Goal: Task Accomplishment & Management: Complete application form

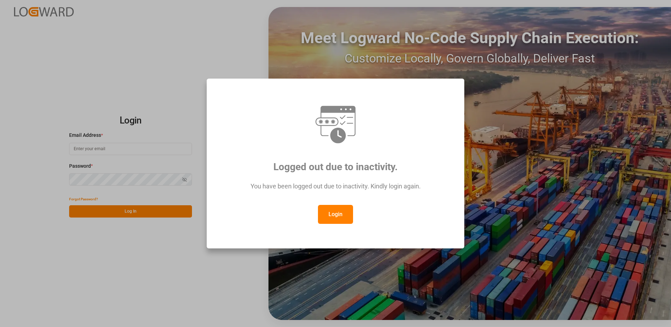
click at [344, 215] on button "Login" at bounding box center [335, 214] width 35 height 19
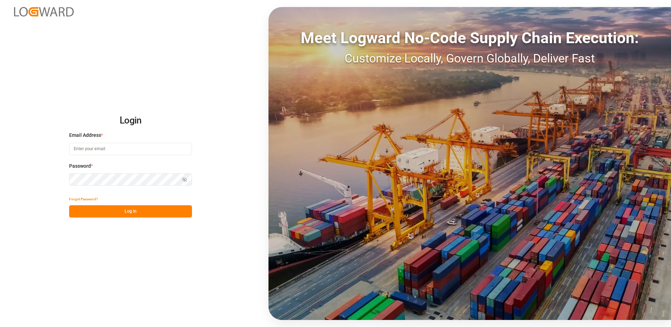
click at [100, 149] on input at bounding box center [130, 149] width 123 height 12
type input "[PERSON_NAME][EMAIL_ADDRESS][DOMAIN_NAME]"
click at [59, 179] on div "Login Email Address * [EMAIL_ADDRESS][DOMAIN_NAME] Password * Show password For…" at bounding box center [335, 163] width 671 height 327
click at [78, 211] on button "Log In" at bounding box center [130, 211] width 123 height 12
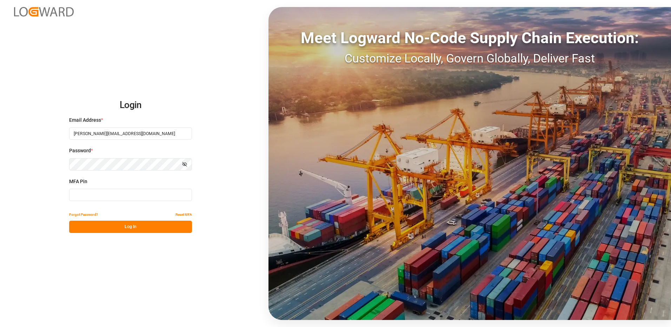
click at [92, 195] on input at bounding box center [130, 195] width 123 height 12
type input "288935"
click at [99, 229] on button "Log In" at bounding box center [130, 227] width 123 height 12
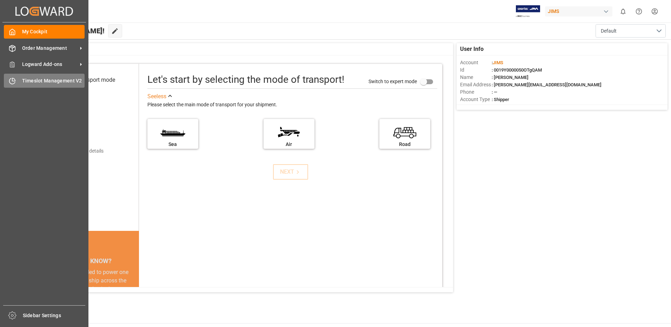
click at [18, 79] on div "Timeslot Management V2 Timeslot Management V2" at bounding box center [44, 81] width 81 height 14
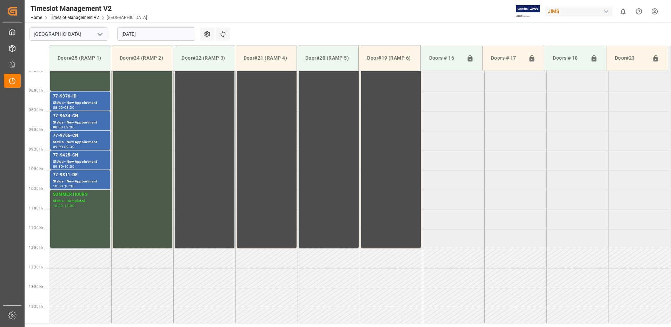
scroll to position [283, 0]
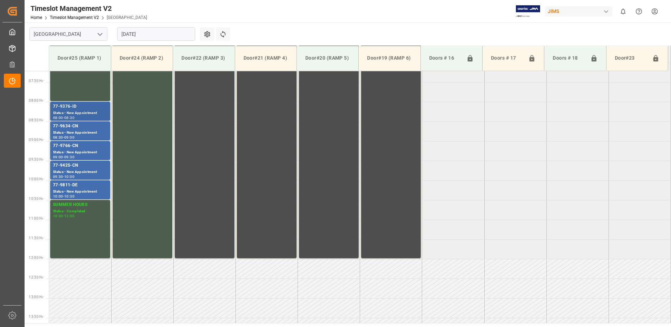
click at [78, 108] on div "77-9376-ID" at bounding box center [80, 106] width 54 height 7
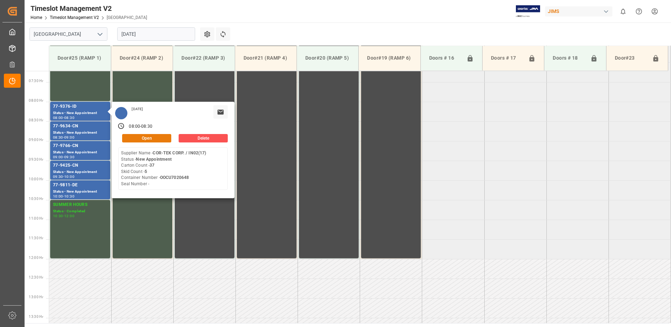
click at [154, 136] on button "Open" at bounding box center [146, 138] width 49 height 8
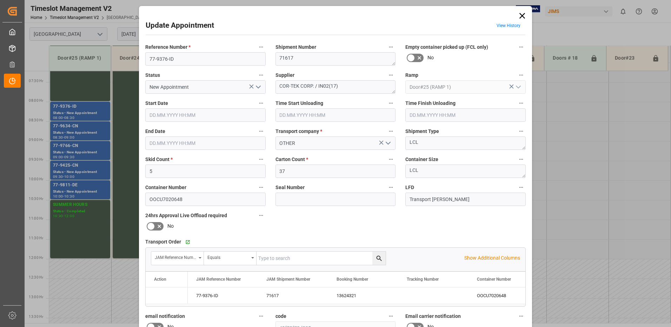
type input "5"
type input "37"
type input "[DATE] 08:00"
type input "[DATE] 08:30"
type input "[DATE] 15:08"
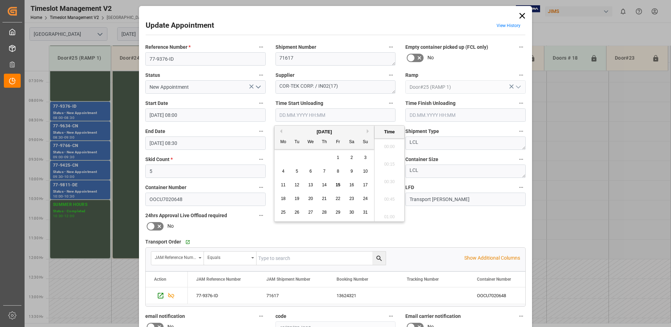
click at [294, 114] on input "text" at bounding box center [335, 114] width 120 height 13
click at [338, 184] on span "15" at bounding box center [337, 184] width 5 height 5
click at [390, 145] on li "10:45" at bounding box center [389, 145] width 30 height 18
type input "[DATE] 10:45"
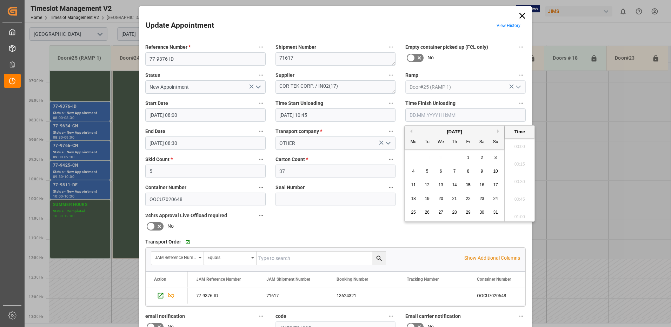
click at [432, 116] on input "text" at bounding box center [465, 114] width 120 height 13
click at [467, 185] on span "15" at bounding box center [467, 184] width 5 height 5
click at [521, 181] on li "11:15" at bounding box center [519, 180] width 30 height 18
type input "[DATE] 11:15"
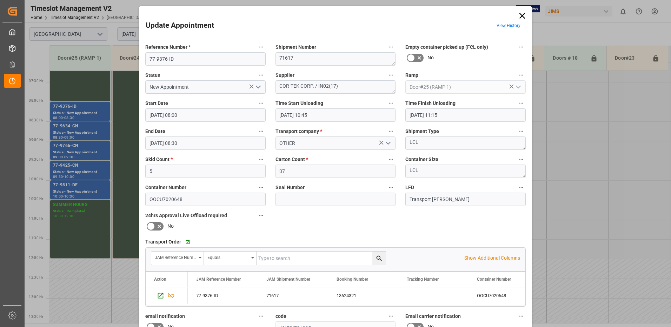
click at [256, 87] on polyline "open menu" at bounding box center [258, 87] width 4 height 2
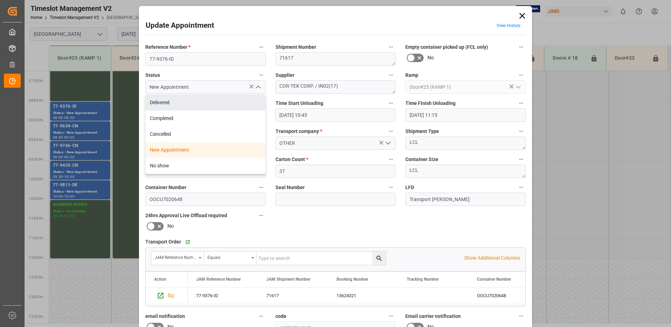
click at [181, 104] on div "Delivered" at bounding box center [206, 103] width 120 height 16
type input "Delivered"
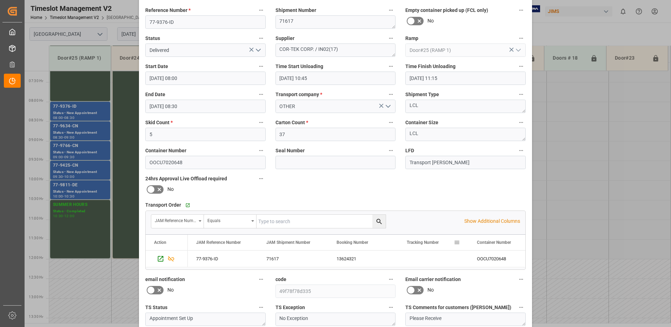
scroll to position [100, 0]
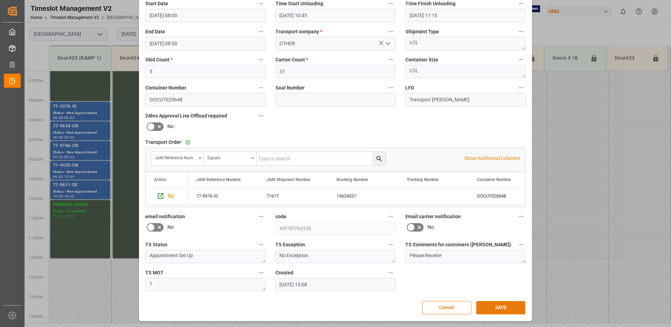
click at [504, 309] on button "SAVE" at bounding box center [500, 307] width 49 height 13
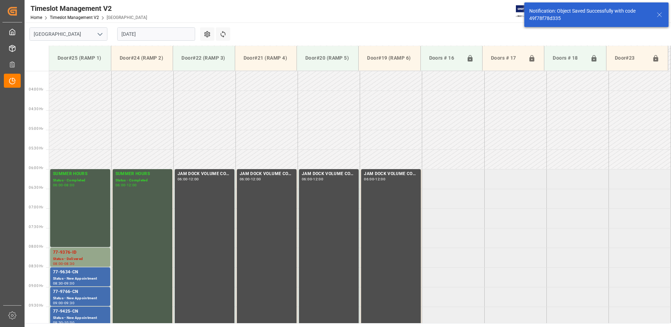
scroll to position [271, 0]
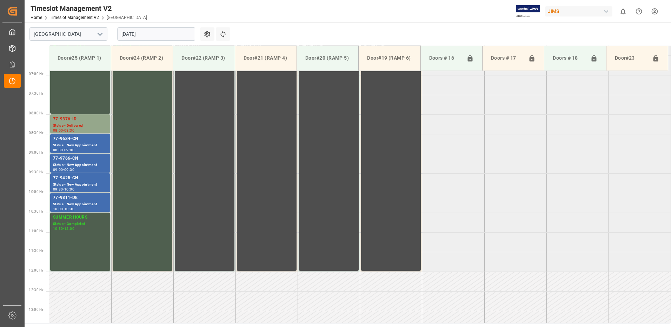
click at [160, 32] on input "[DATE]" at bounding box center [156, 33] width 78 height 13
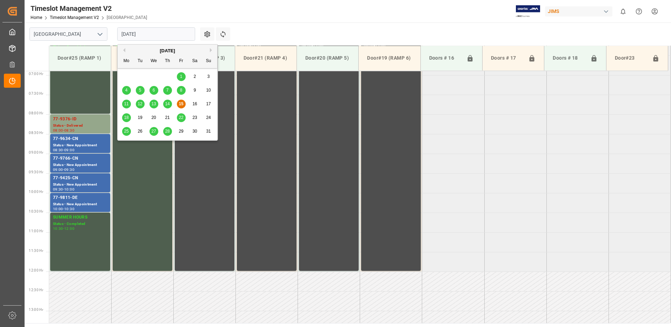
click at [127, 119] on span "18" at bounding box center [126, 117] width 5 height 5
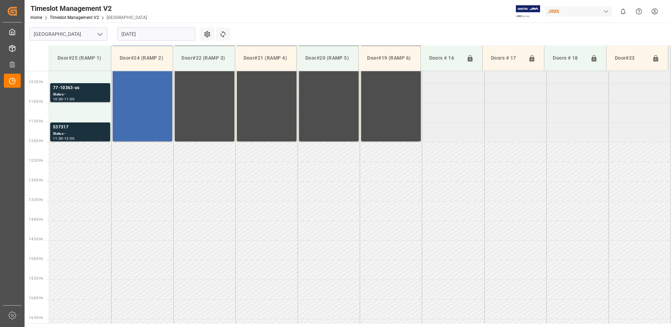
scroll to position [288, 0]
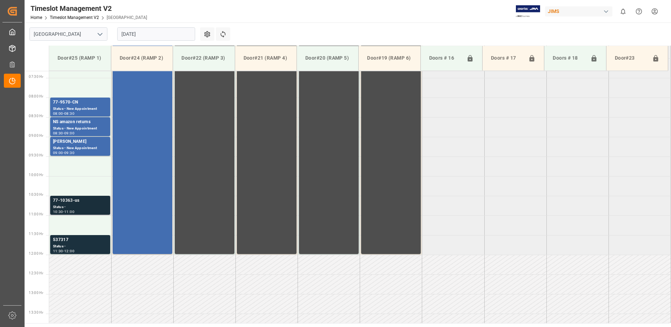
click at [70, 203] on div "77-10363-us" at bounding box center [80, 200] width 54 height 7
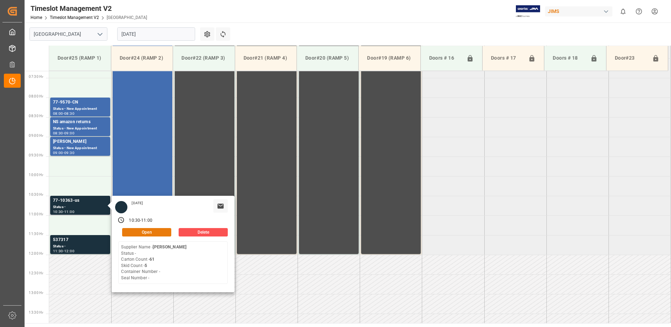
click at [146, 231] on button "Open" at bounding box center [146, 232] width 49 height 8
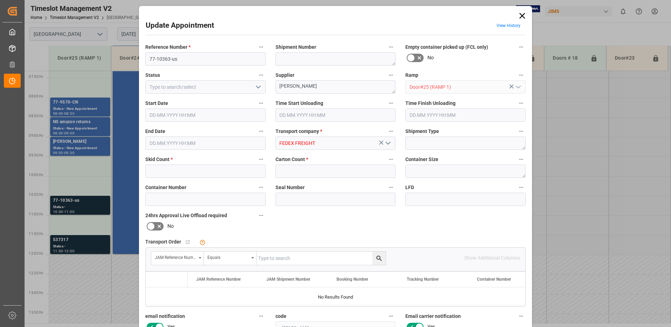
type input "5"
type input "61"
type input "[DATE] 10:30"
type input "[DATE] 11:00"
type input "[DATE] 12:51"
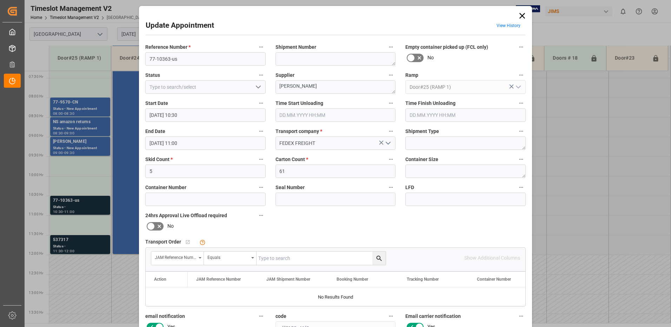
click at [278, 258] on input "text" at bounding box center [320, 257] width 129 height 13
type input "77-10363-us"
click at [378, 257] on icon "search button" at bounding box center [378, 258] width 7 height 7
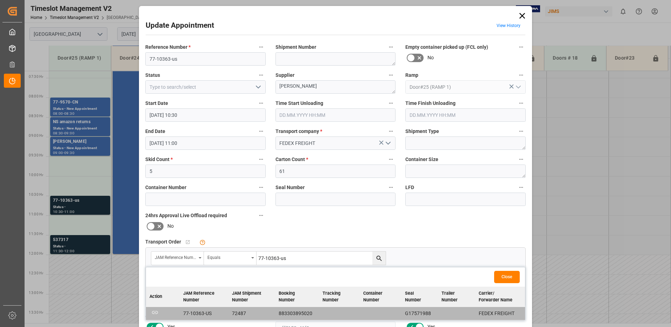
click at [505, 276] on button "Close" at bounding box center [507, 277] width 26 height 12
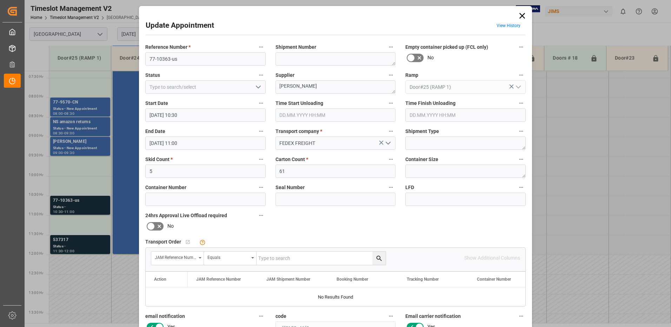
click at [521, 16] on icon at bounding box center [522, 16] width 6 height 6
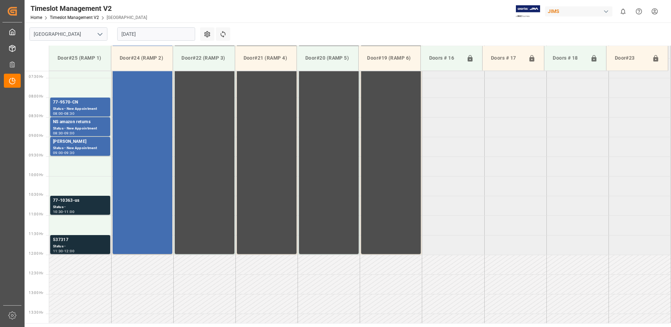
click at [80, 244] on div "Status -" at bounding box center [80, 246] width 54 height 6
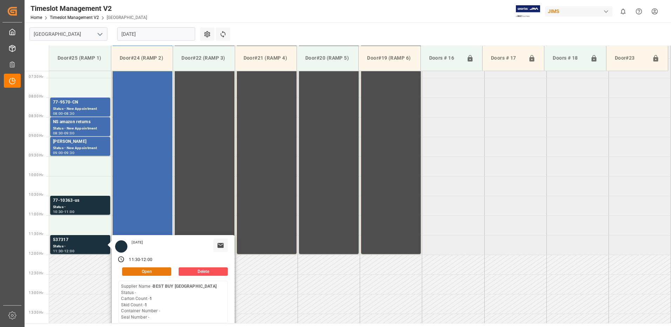
click at [148, 273] on button "Open" at bounding box center [146, 271] width 49 height 8
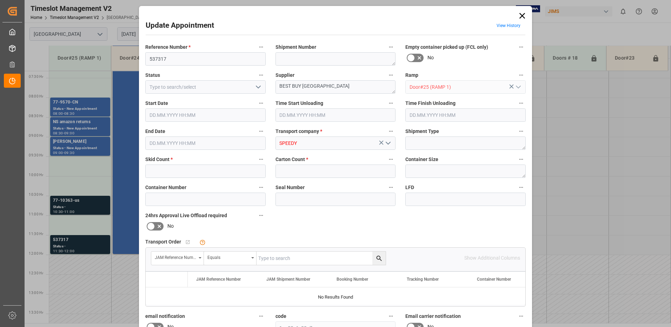
type input "1"
type input "[DATE] 11:30"
type input "[DATE] 12:00"
type input "[DATE] 13:38"
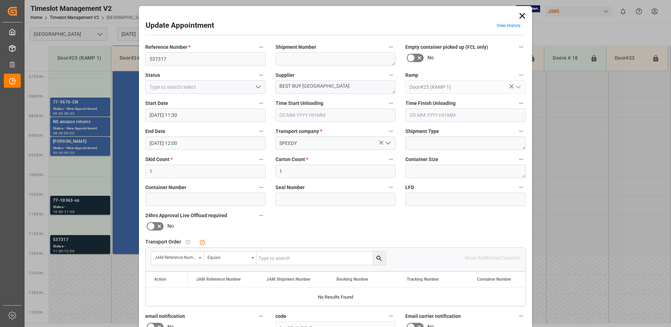
click at [258, 87] on polyline "open menu" at bounding box center [258, 87] width 4 height 2
click at [212, 148] on div "New Appointment" at bounding box center [206, 150] width 120 height 16
type input "New Appointment"
drag, startPoint x: 172, startPoint y: 58, endPoint x: 143, endPoint y: 58, distance: 28.1
click at [143, 58] on div "Reference Number * 537317" at bounding box center [205, 54] width 130 height 28
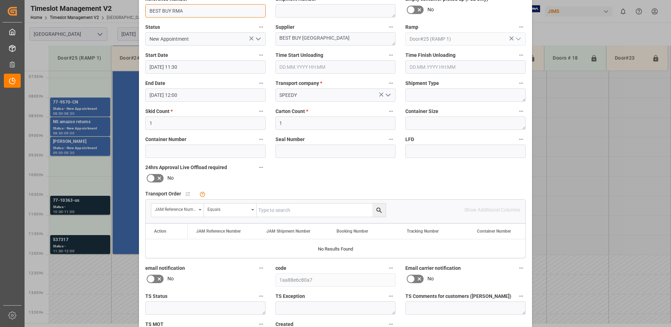
scroll to position [100, 0]
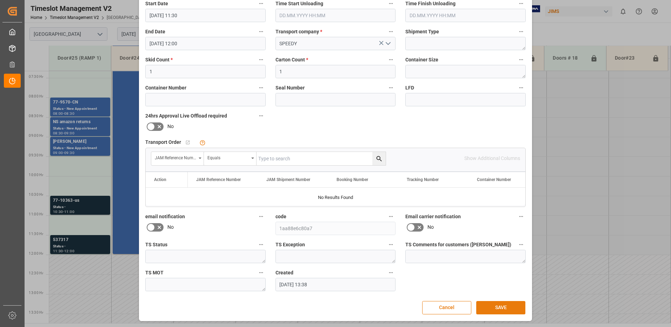
type input "BEST BUY RMA"
click at [499, 308] on button "SAVE" at bounding box center [500, 307] width 49 height 13
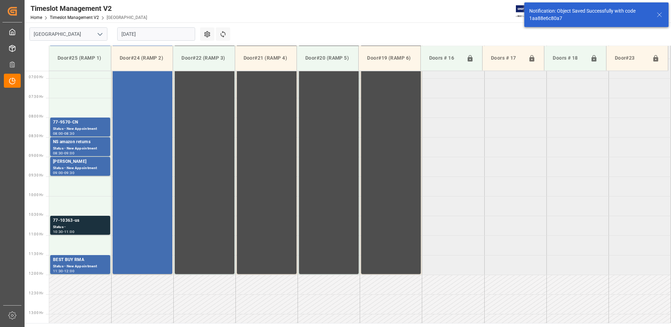
scroll to position [259, 0]
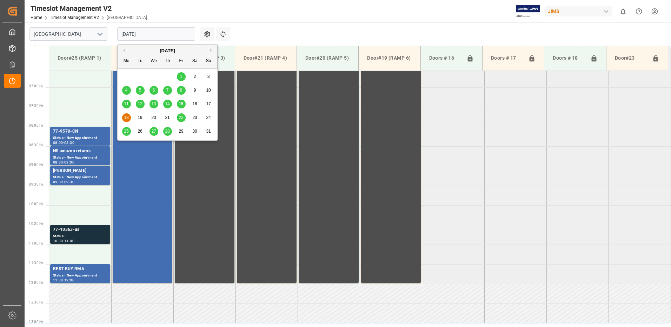
click at [149, 32] on input "[DATE]" at bounding box center [156, 33] width 78 height 13
click at [168, 103] on span "14" at bounding box center [167, 103] width 5 height 5
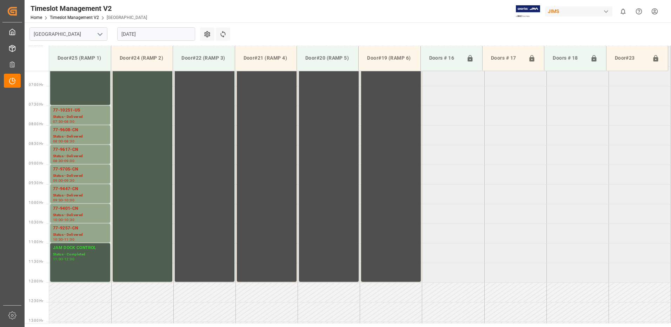
scroll to position [250, 0]
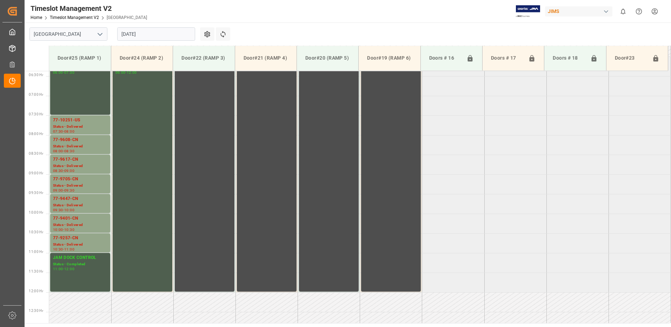
click at [155, 35] on input "[DATE]" at bounding box center [156, 33] width 78 height 13
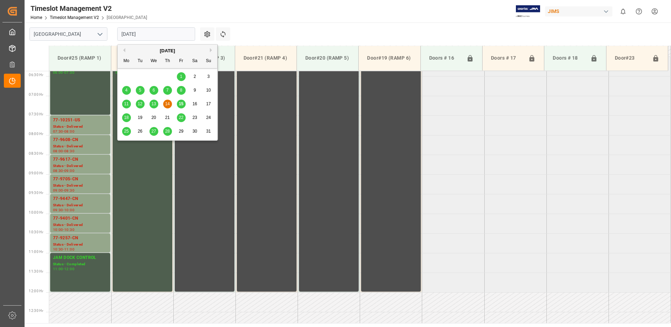
click at [151, 104] on div "13" at bounding box center [153, 104] width 9 height 8
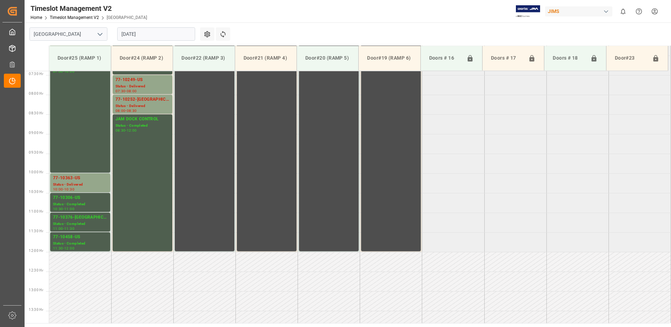
scroll to position [288, 0]
